Goal: Task Accomplishment & Management: Use online tool/utility

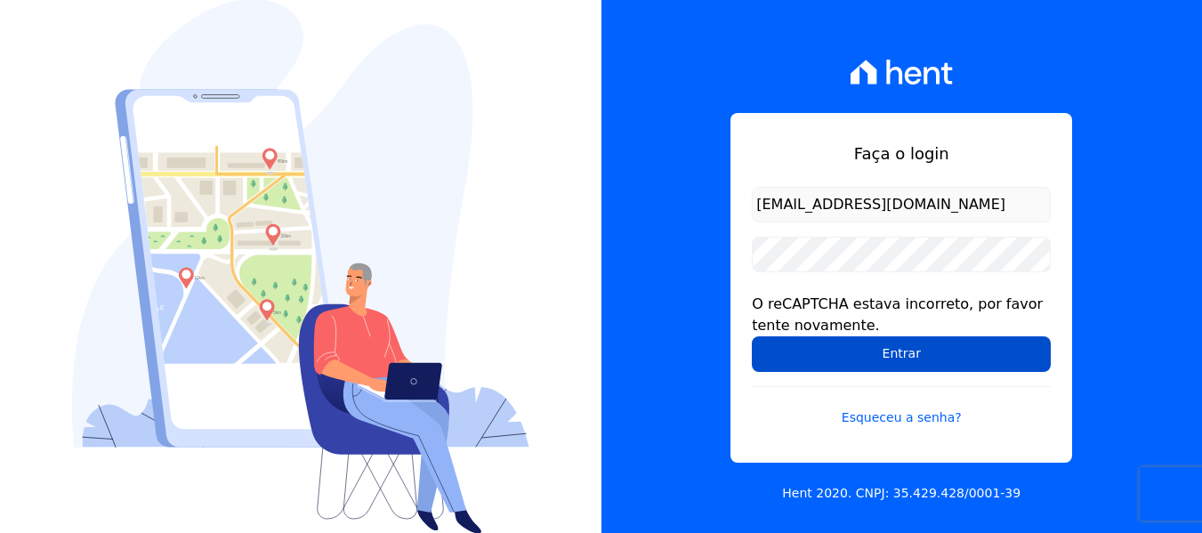
click at [809, 350] on input "Entrar" at bounding box center [901, 354] width 299 height 36
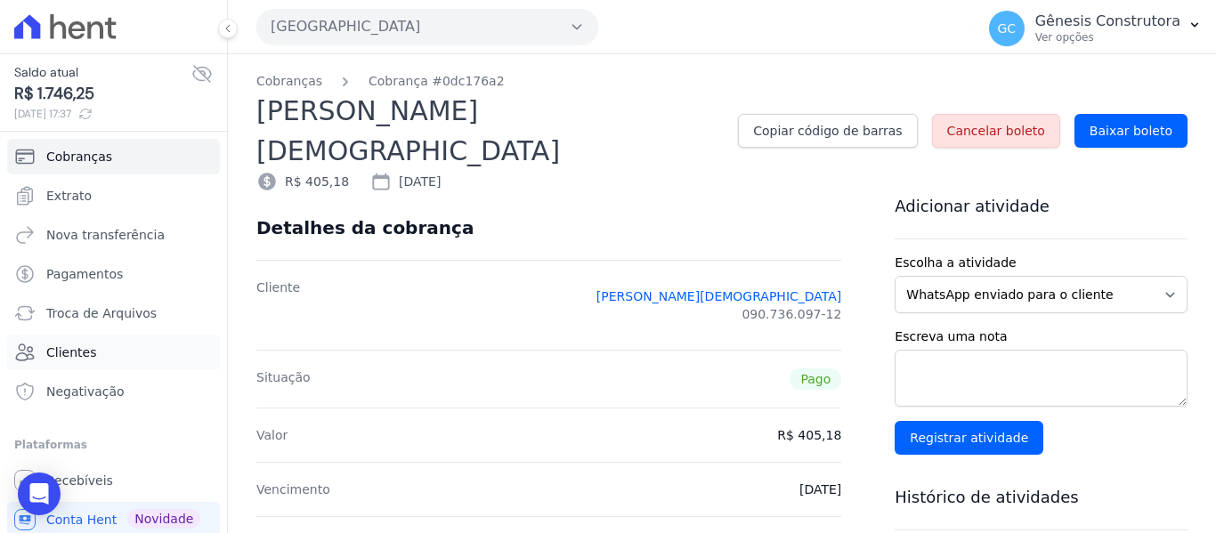
click at [71, 350] on span "Clientes" at bounding box center [71, 353] width 50 height 18
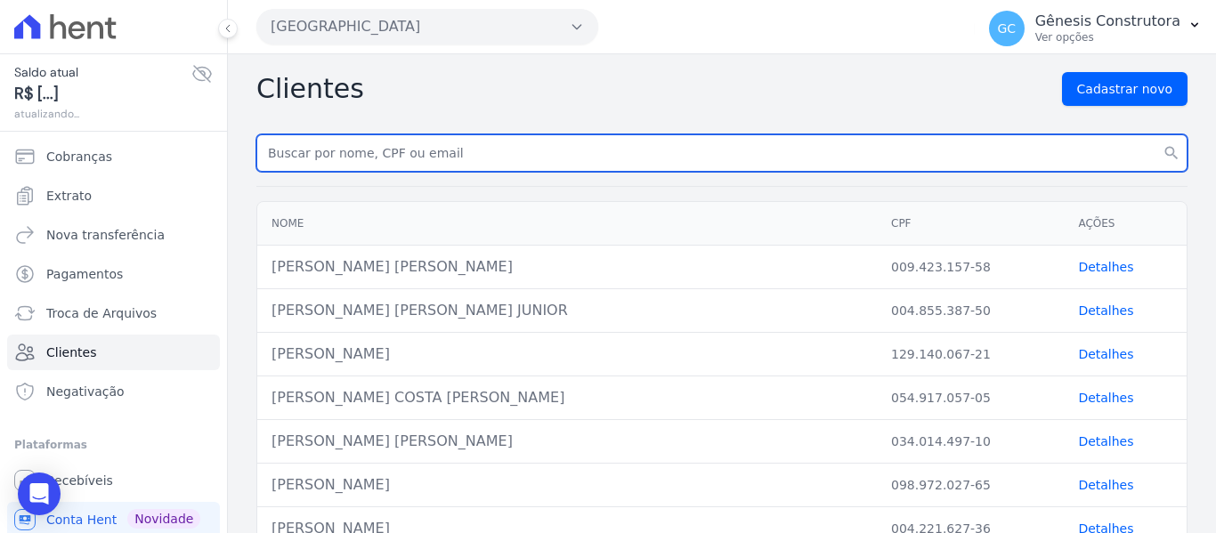
click at [330, 153] on input "text" at bounding box center [721, 152] width 931 height 37
paste input "[PERSON_NAME] [PERSON_NAME]"
type input "[PERSON_NAME] [PERSON_NAME]"
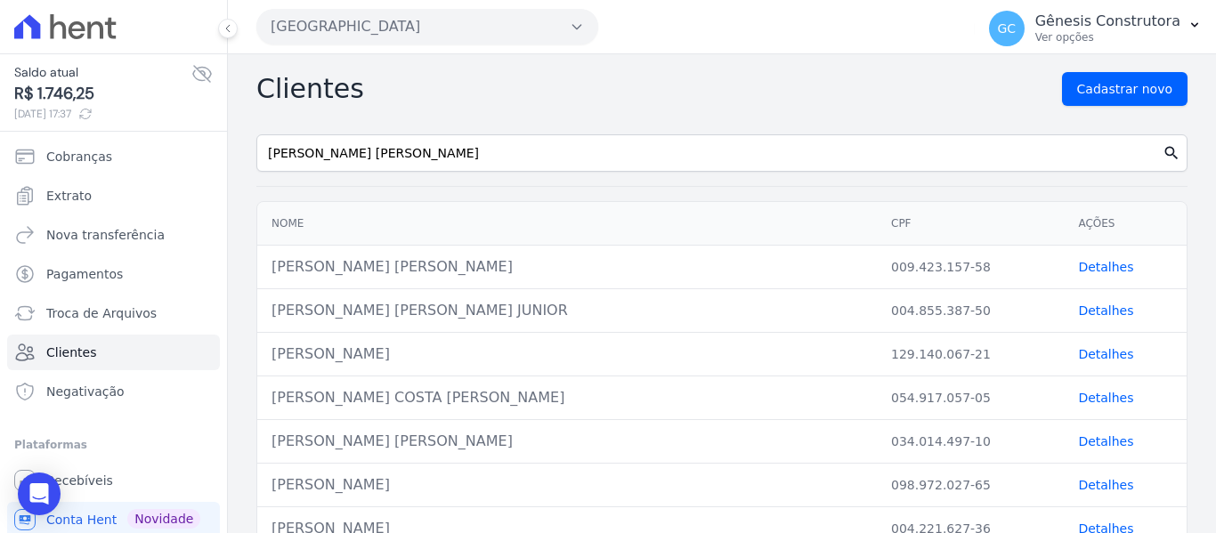
click at [1162, 156] on icon "search" at bounding box center [1171, 153] width 18 height 18
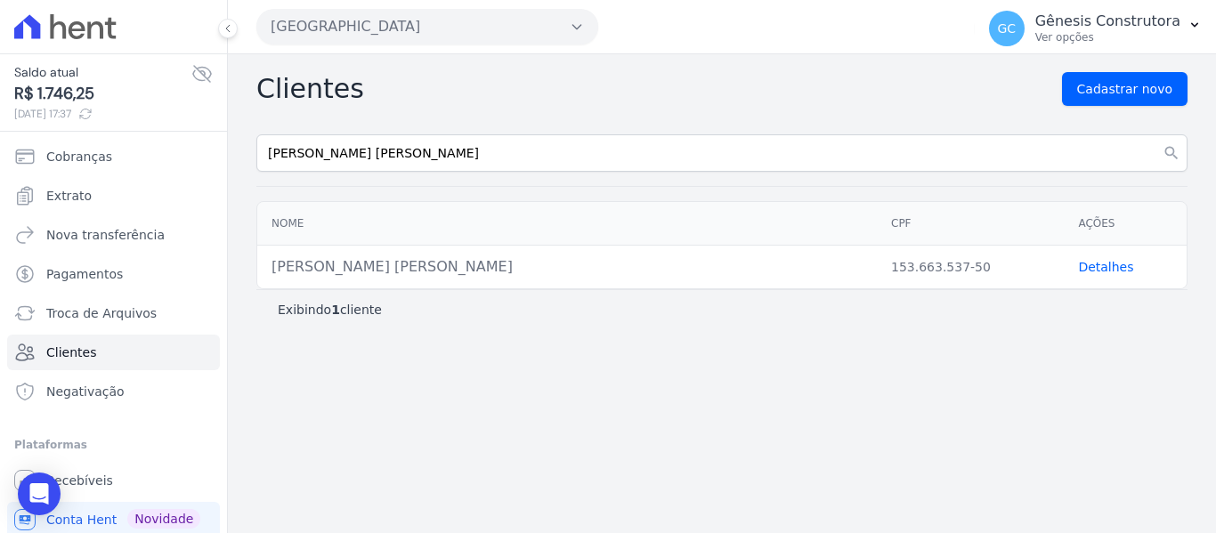
click at [1097, 265] on link "Detalhes" at bounding box center [1105, 267] width 55 height 14
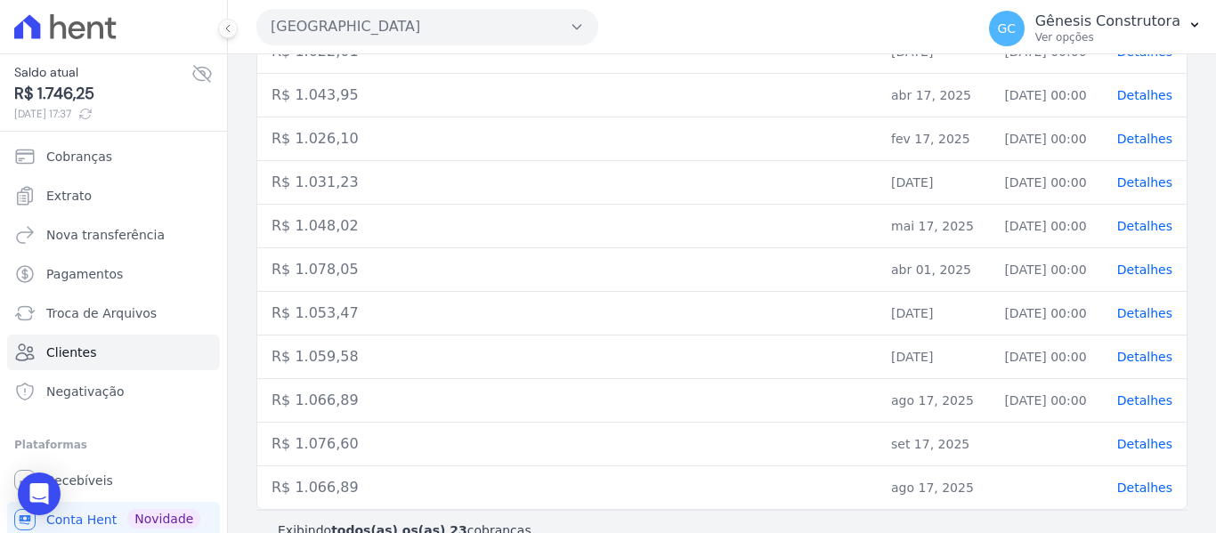
scroll to position [889, 0]
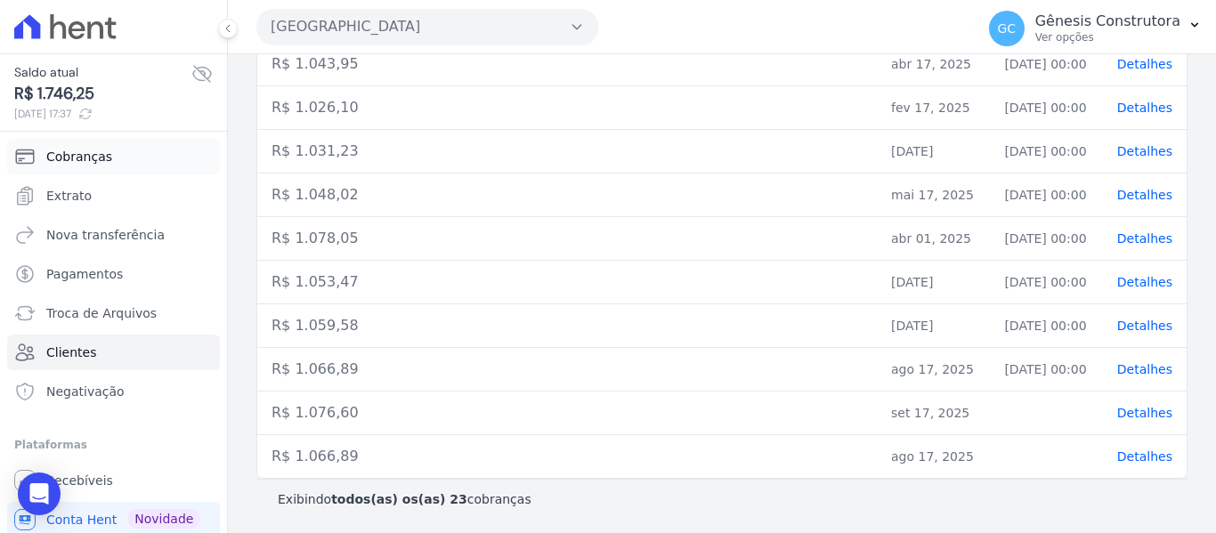
click at [79, 157] on span "Cobranças" at bounding box center [79, 157] width 66 height 18
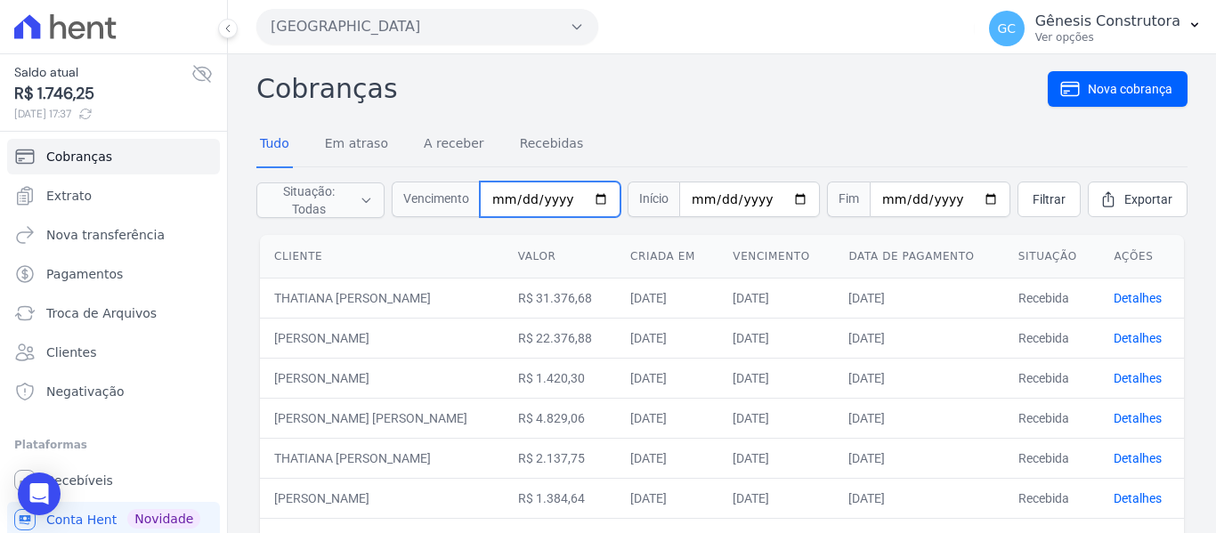
click at [504, 200] on input "date" at bounding box center [550, 200] width 141 height 36
type input "[DATE]"
click at [1033, 200] on span "Filtrar" at bounding box center [1048, 199] width 33 height 18
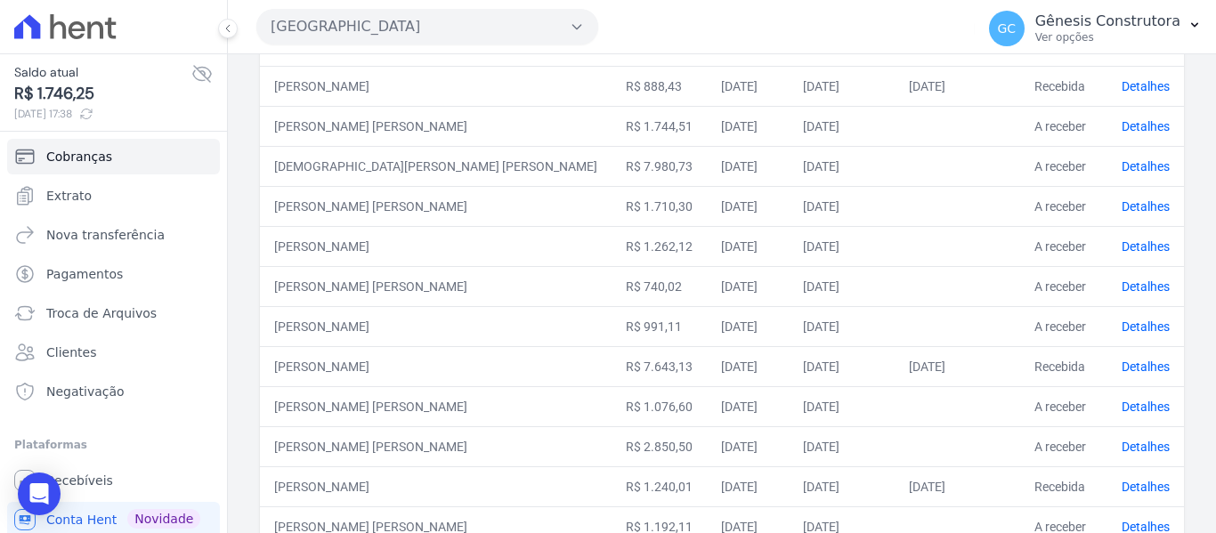
scroll to position [534, 0]
click at [1128, 399] on link "Detalhes" at bounding box center [1145, 406] width 48 height 14
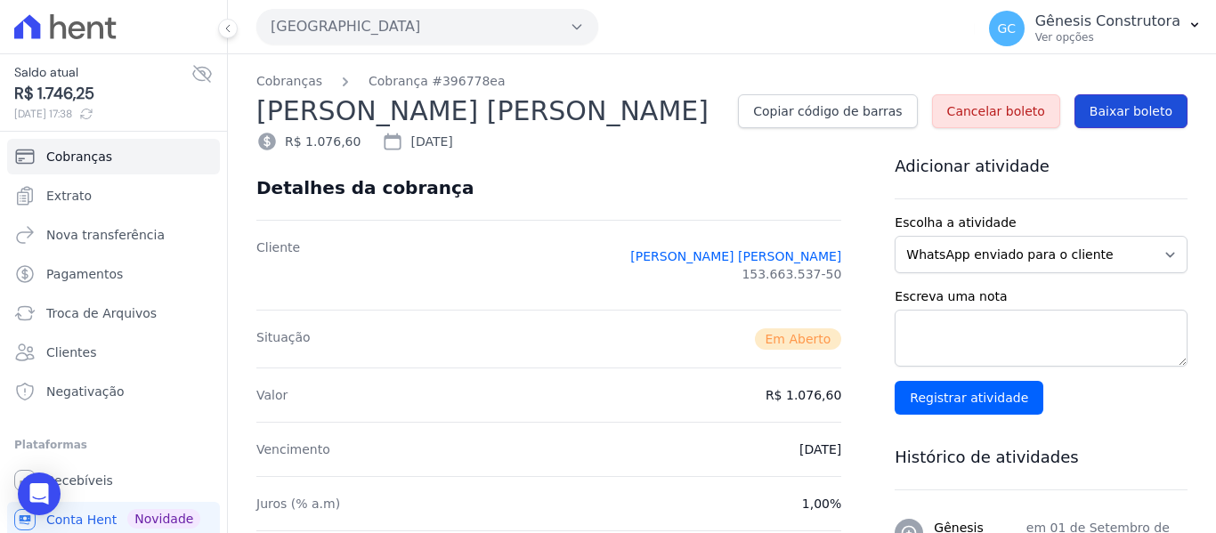
click at [1109, 107] on span "Baixar boleto" at bounding box center [1130, 111] width 83 height 18
